Goal: Obtain resource: Download file/media

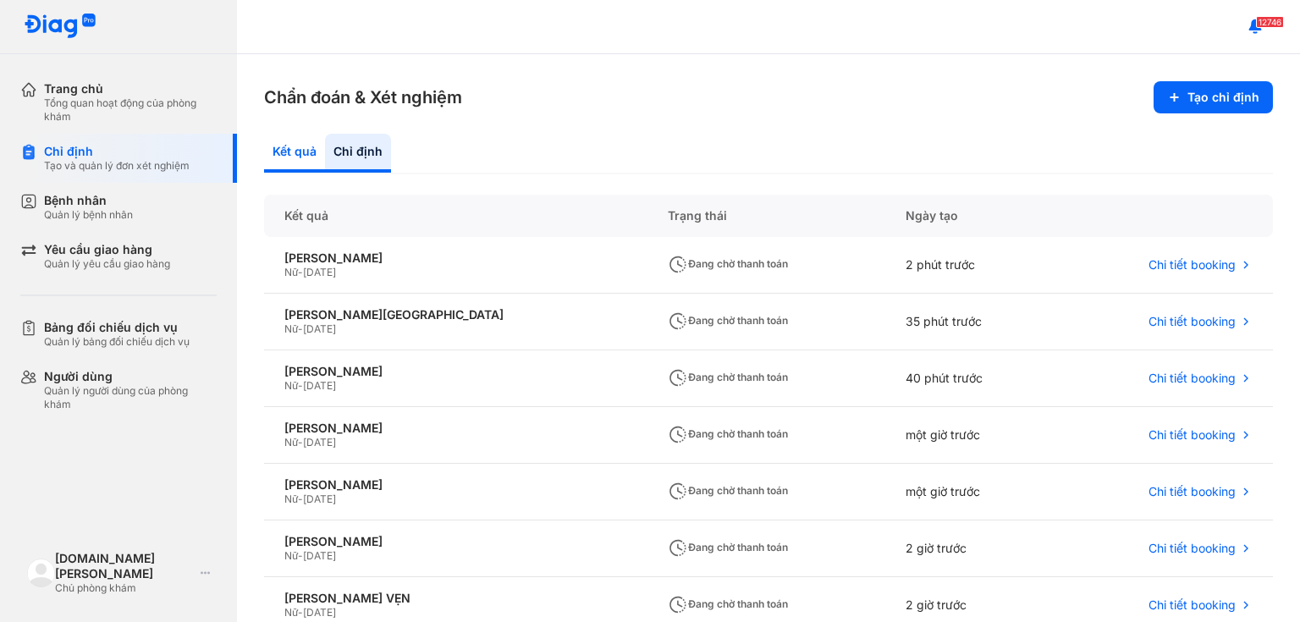
click at [281, 134] on div "Kết quả" at bounding box center [294, 153] width 61 height 39
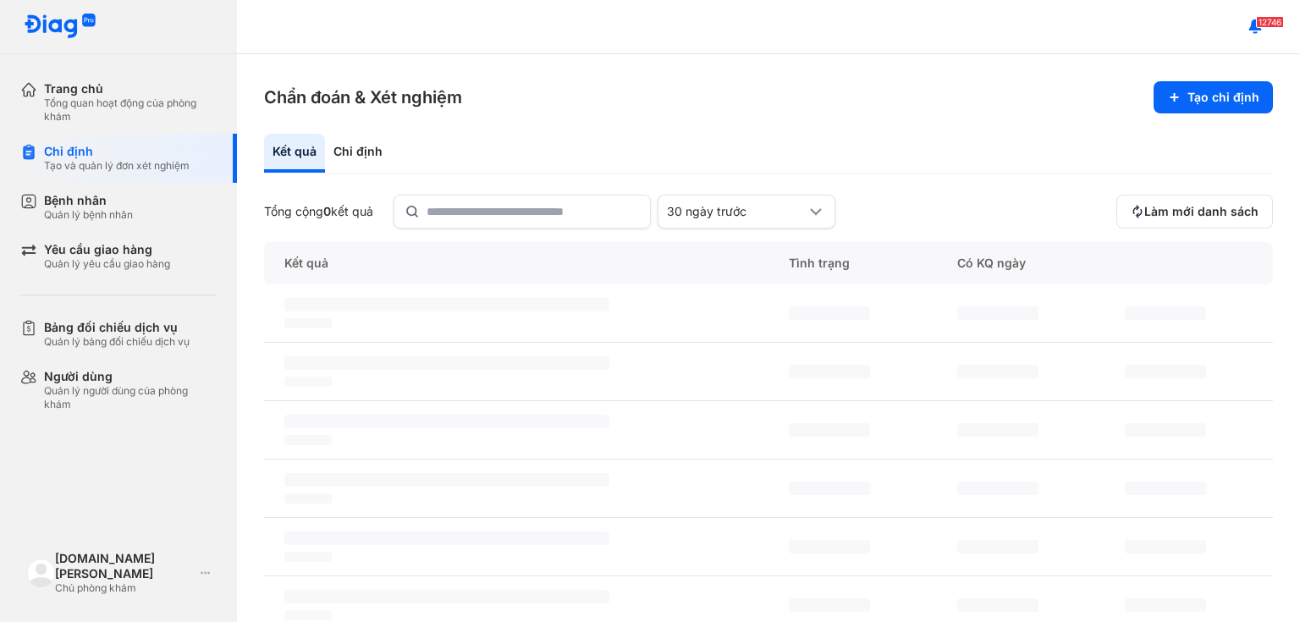
click at [279, 163] on div "Kết quả" at bounding box center [294, 153] width 61 height 39
click at [468, 203] on input "text" at bounding box center [533, 211] width 213 height 30
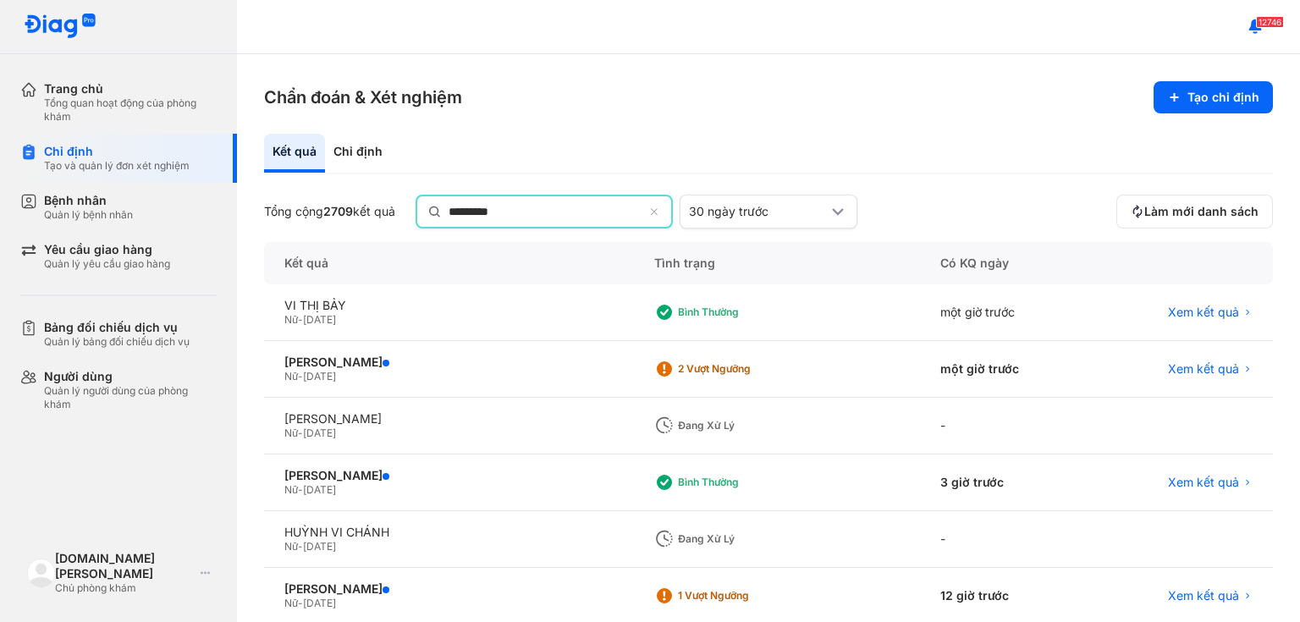
type input "*********"
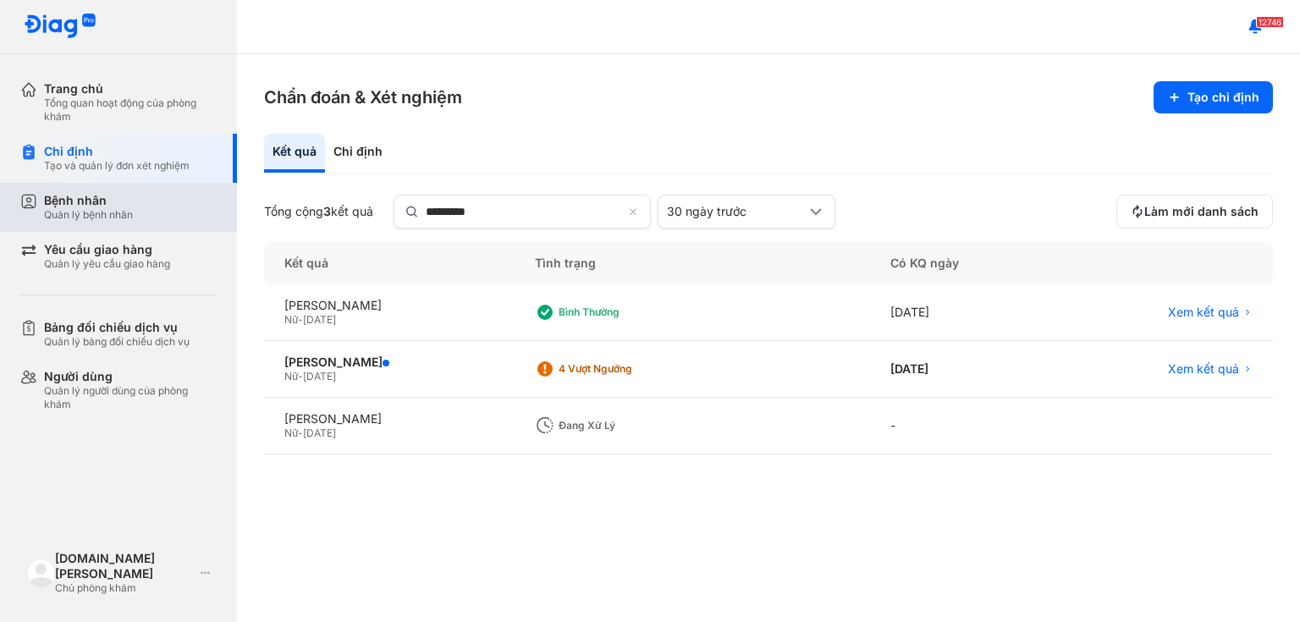
click at [88, 207] on div "Bệnh nhân" at bounding box center [88, 200] width 89 height 15
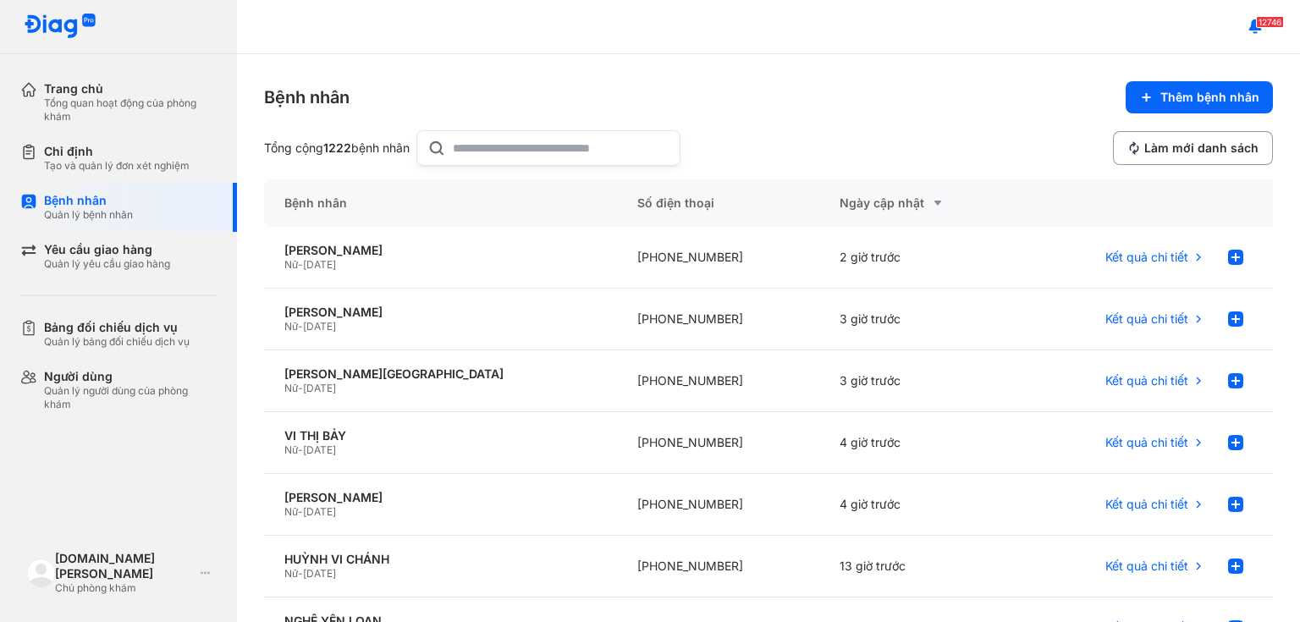
click at [519, 149] on input "text" at bounding box center [561, 148] width 217 height 34
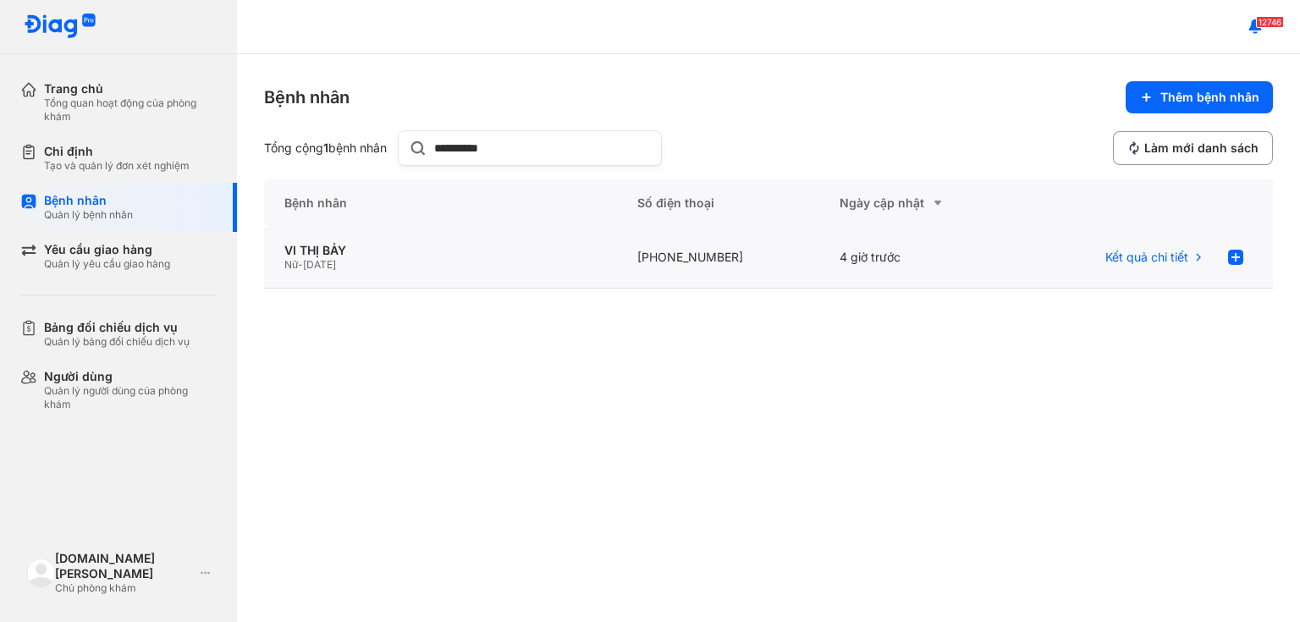
type input "**********"
click at [308, 266] on div "Nữ - 22/10/1997" at bounding box center [440, 265] width 312 height 14
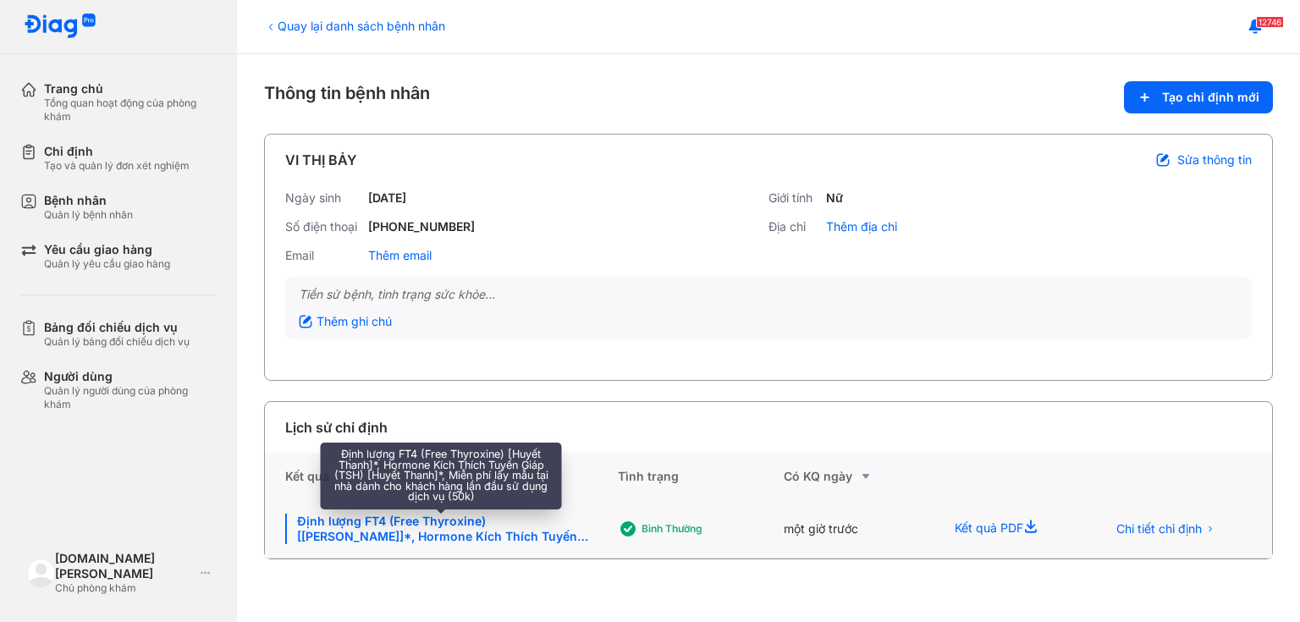
click at [379, 520] on div "Định lượng FT4 (Free Thyroxine) [Huyết Thanh]*, Hormone Kích Thích Tuyến Giáp (…" at bounding box center [441, 529] width 312 height 30
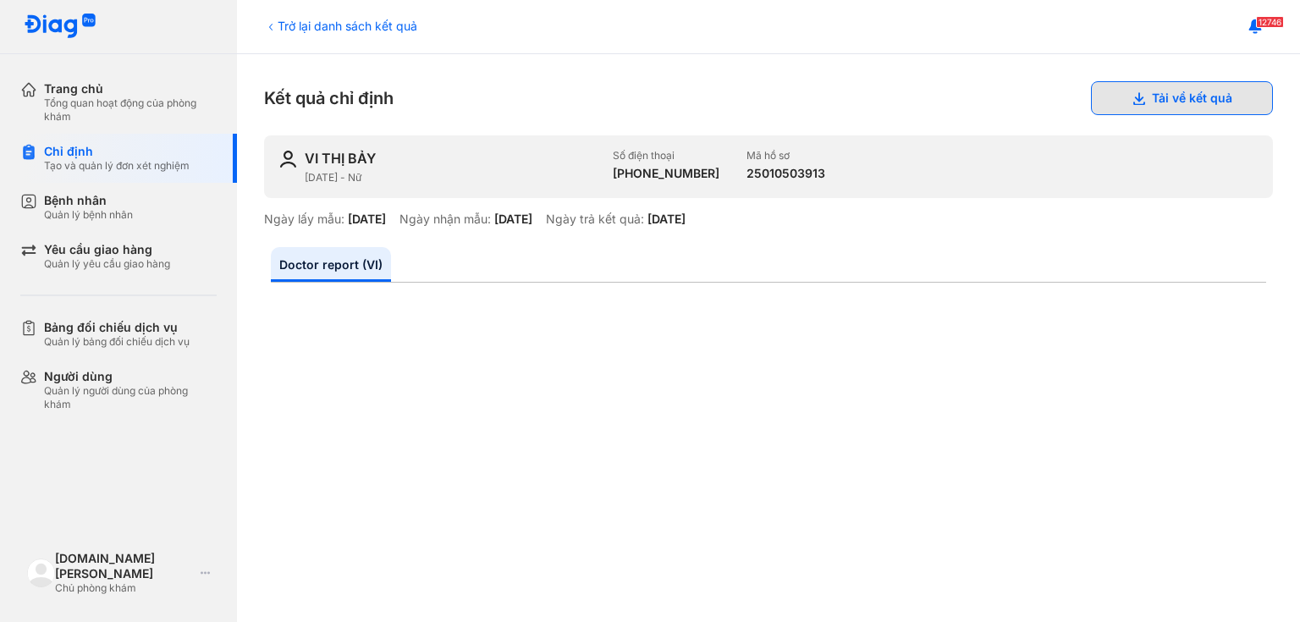
click at [1156, 100] on button "Tải về kết quả" at bounding box center [1182, 98] width 182 height 34
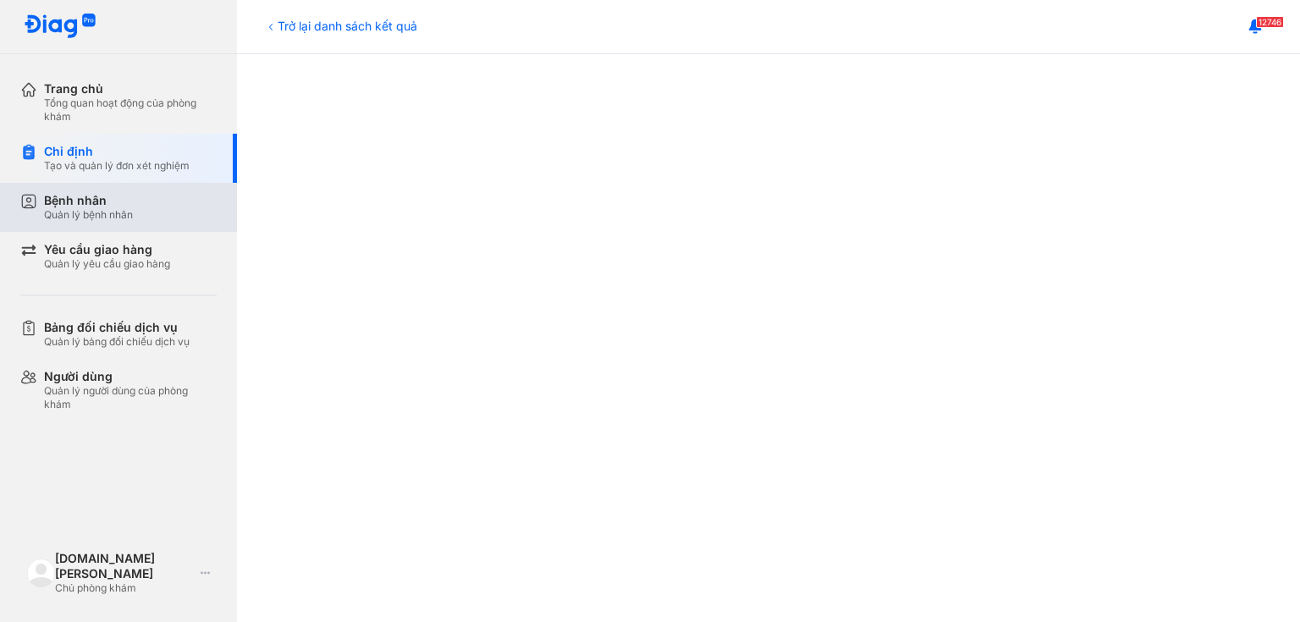
click at [99, 197] on div "Bệnh nhân" at bounding box center [88, 200] width 89 height 15
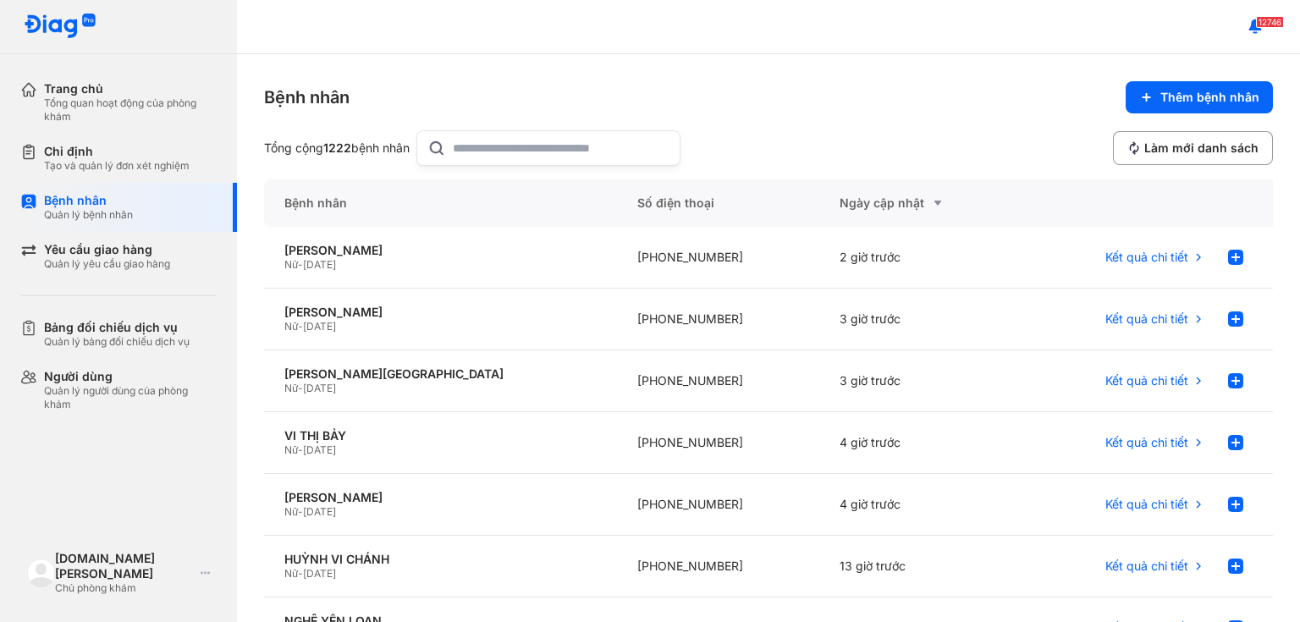
click at [498, 146] on input "text" at bounding box center [561, 148] width 217 height 34
paste input "**********"
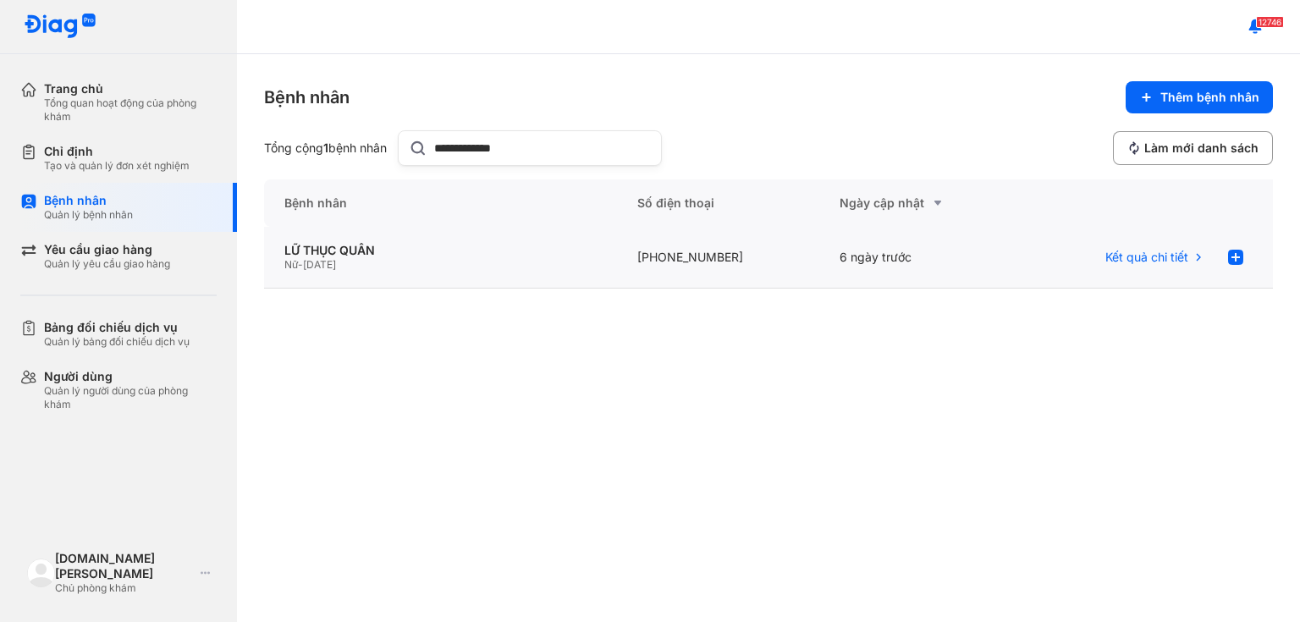
type input "**********"
click at [329, 264] on span "08/03/1972" at bounding box center [319, 264] width 33 height 13
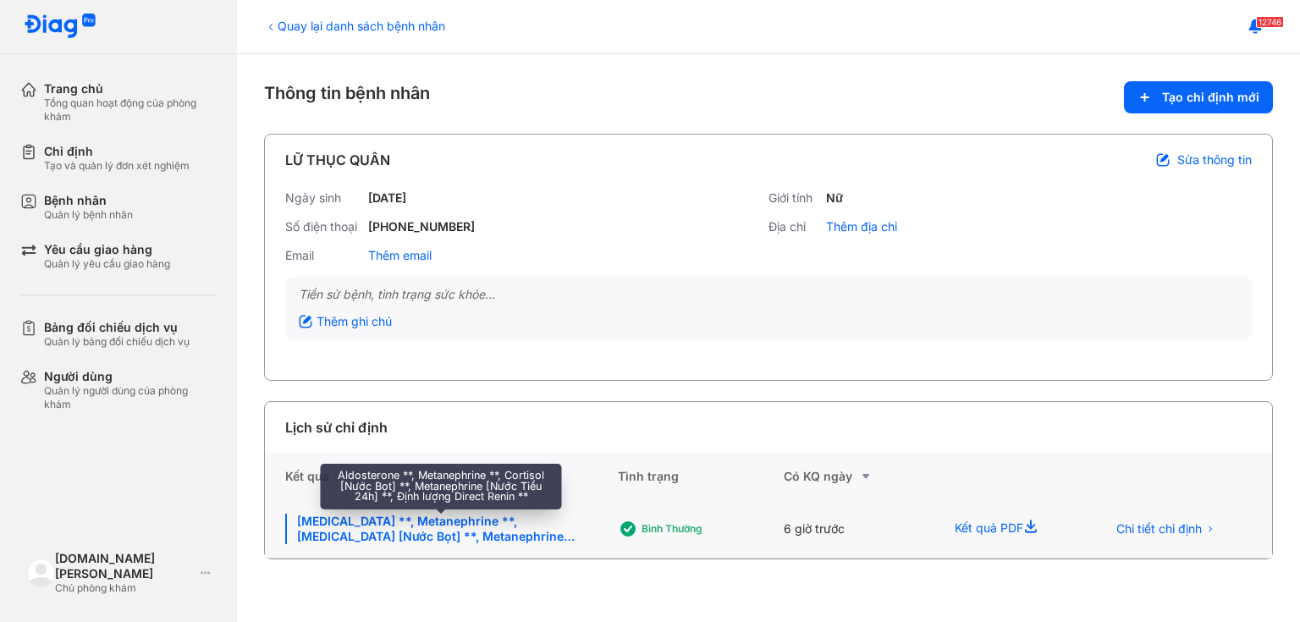
click at [464, 521] on div "[MEDICAL_DATA] **, Metanephrine **, [MEDICAL_DATA] [Nước Bọt] **, Metanephrine …" at bounding box center [441, 529] width 312 height 30
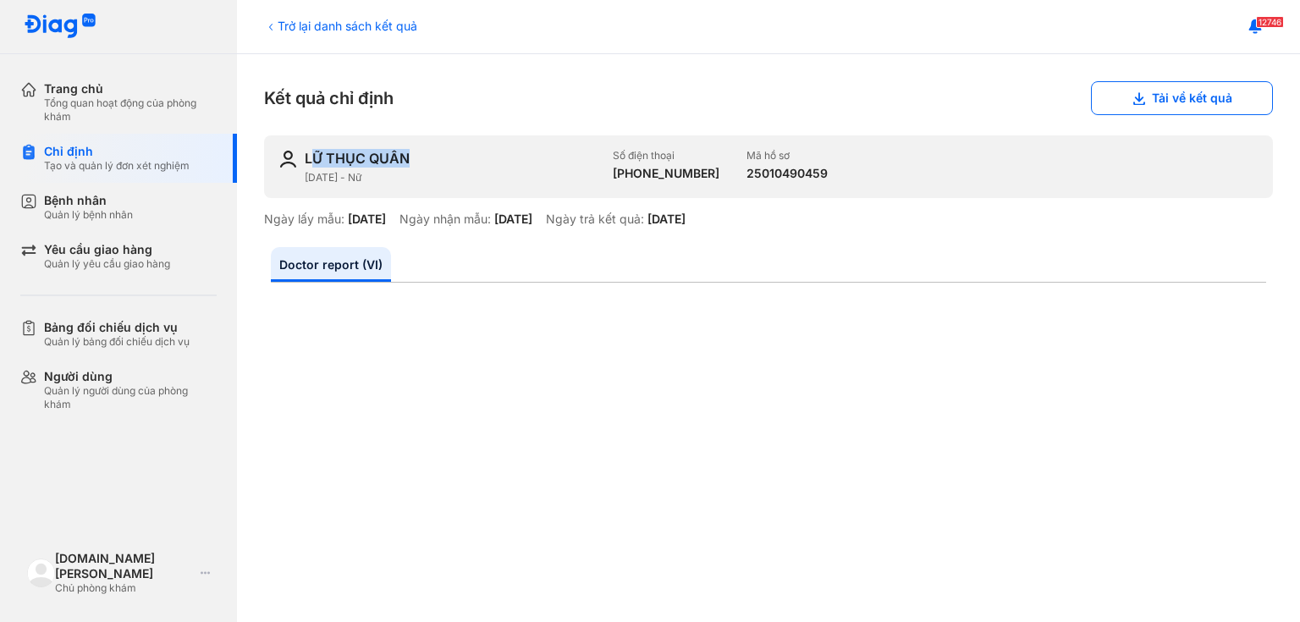
drag, startPoint x: 405, startPoint y: 157, endPoint x: 311, endPoint y: 156, distance: 94.8
click at [311, 156] on div "LỮ THỤC QUÂN" at bounding box center [357, 158] width 105 height 19
click at [387, 155] on div "LỮ THỤC QUÂN" at bounding box center [357, 158] width 105 height 19
click at [471, 157] on div "LỮ THỤC QUÂN" at bounding box center [452, 158] width 295 height 19
click at [440, 142] on div "LỮ THỤC QUÂN [DATE] - Nữ Số điện thoại [PHONE_NUMBER] Mã hồ sơ 25010490459" at bounding box center [768, 166] width 1009 height 63
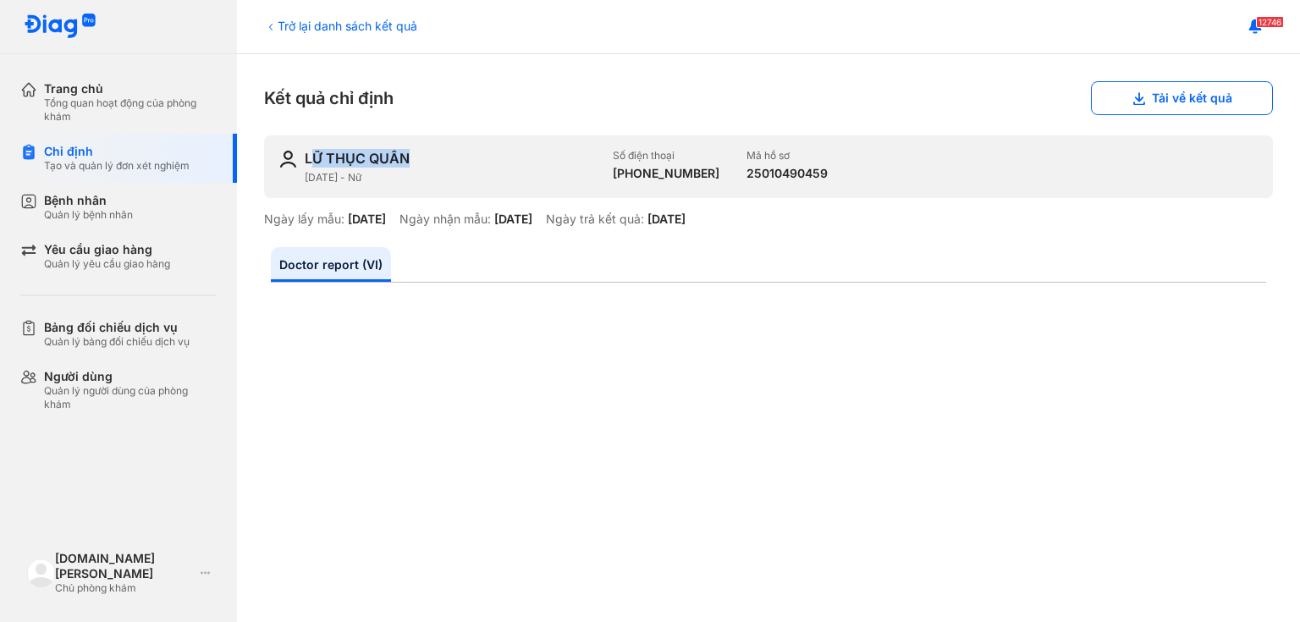
click at [420, 167] on div "LỮ THỤC QUÂN" at bounding box center [452, 158] width 295 height 19
drag, startPoint x: 410, startPoint y: 163, endPoint x: 295, endPoint y: 160, distance: 115.2
click at [295, 160] on div "LỮ THỤC QUÂN [DATE] - Nữ Số điện thoại [PHONE_NUMBER] Mã hồ sơ 25010490459" at bounding box center [768, 166] width 1009 height 63
copy div "LỮ THỤC QUÂN"
click at [1151, 112] on button "Tải về kết quả" at bounding box center [1182, 98] width 182 height 34
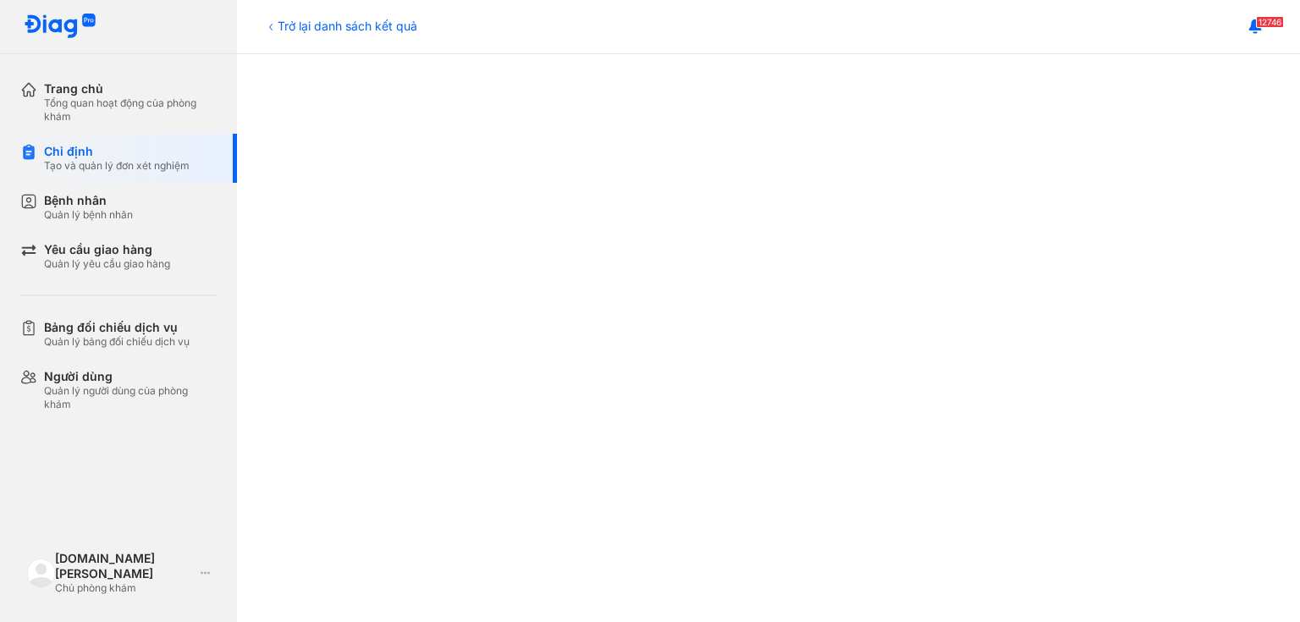
scroll to position [203, 0]
